Goal: Find contact information: Find contact information

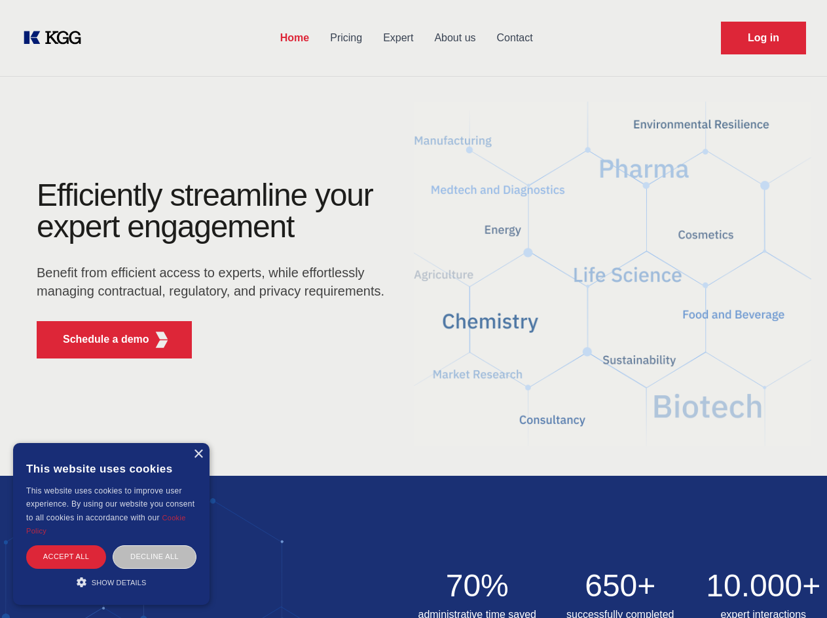
click at [413, 309] on div "Efficiently streamline your expert engagement Benefit from efficient access to …" at bounding box center [215, 273] width 398 height 189
click at [98, 339] on p "Schedule a demo" at bounding box center [106, 339] width 86 height 16
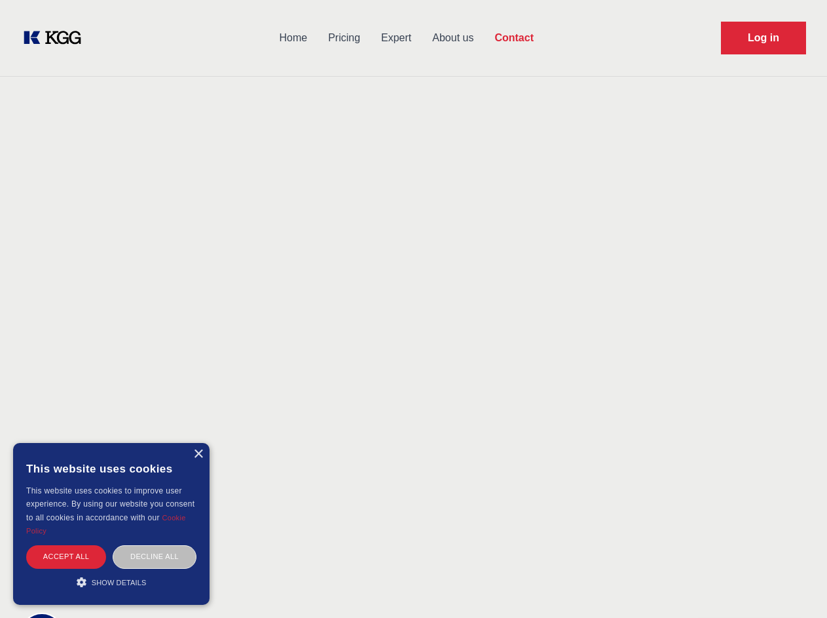
click at [198, 454] on div "× This website uses cookies This website uses cookies to improve user experienc…" at bounding box center [111, 524] width 197 height 162
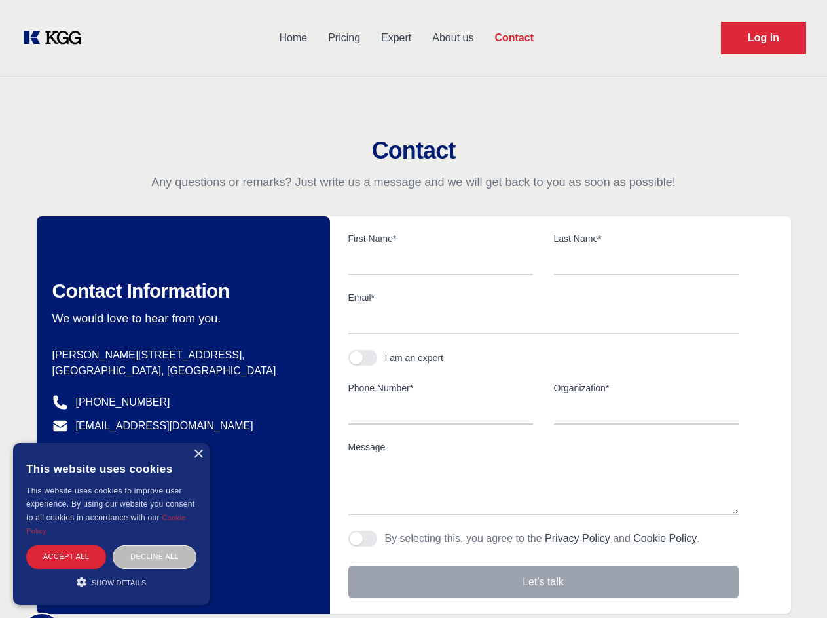
click at [66, 556] on div "Accept all" at bounding box center [66, 556] width 80 height 23
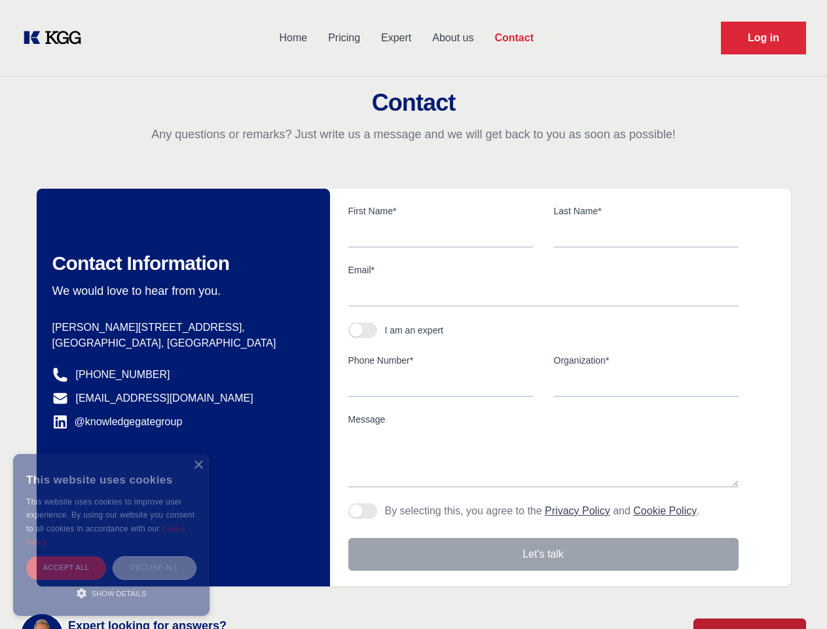
click at [155, 556] on div "Decline all" at bounding box center [155, 567] width 84 height 23
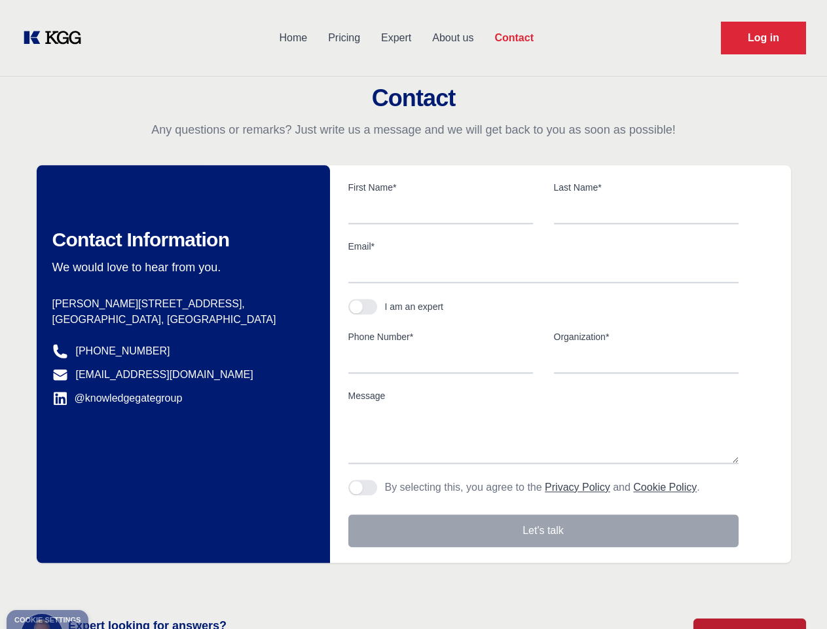
click at [111, 582] on main "Contact Any questions or remarks? Just write us a message and we will get back …" at bounding box center [413, 341] width 827 height 682
